Goal: Check status: Check status

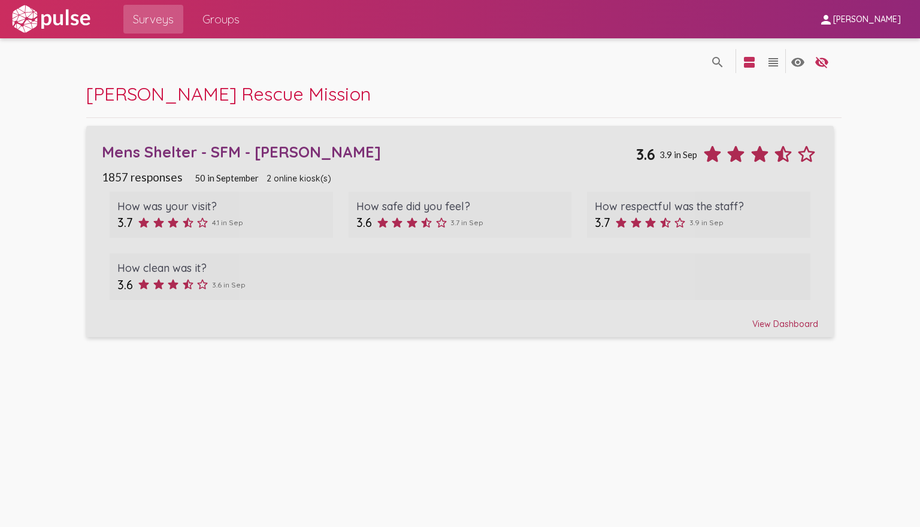
click at [230, 153] on div "Mens Shelter - SFM - [PERSON_NAME]" at bounding box center [369, 152] width 534 height 19
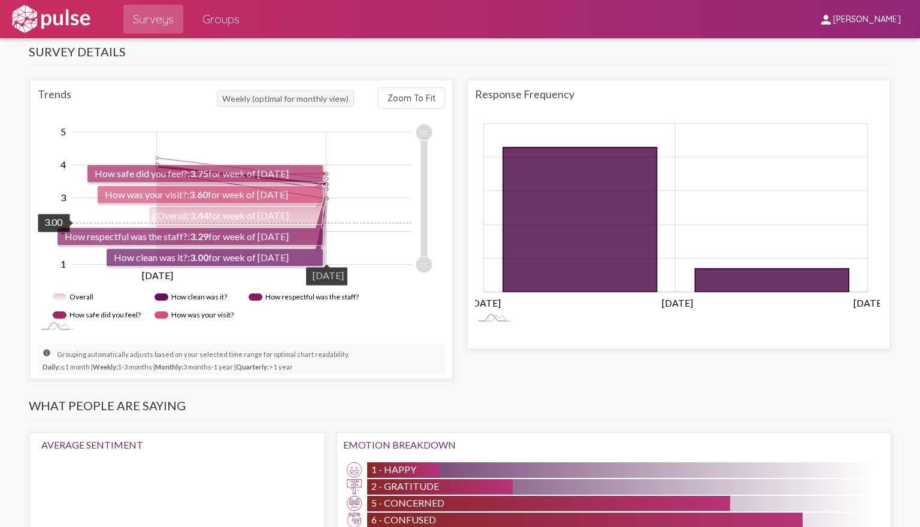
scroll to position [599, 0]
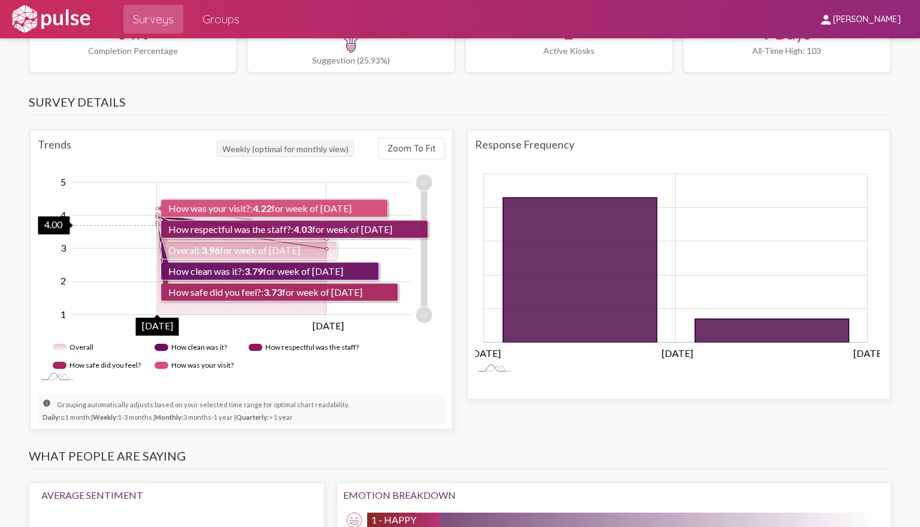
click at [156, 223] on circle "Chart" at bounding box center [157, 224] width 3 height 3
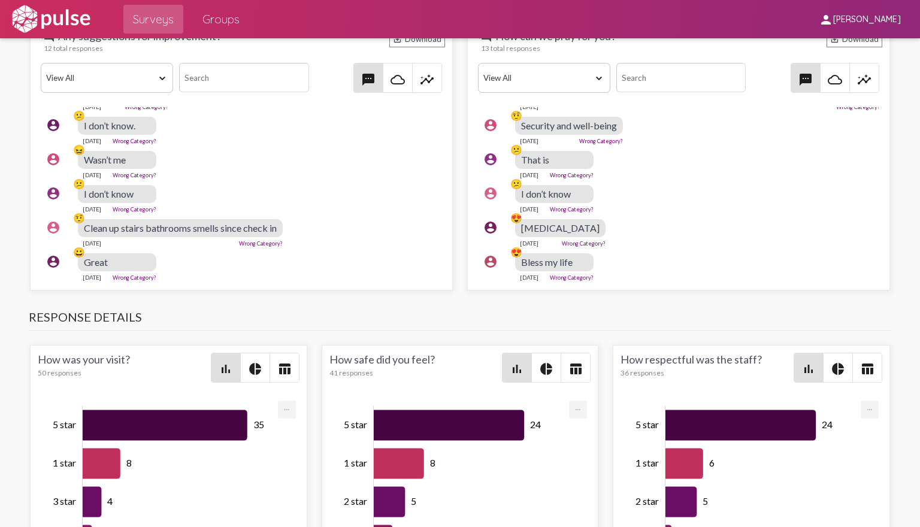
scroll to position [1257, 0]
